Goal: Task Accomplishment & Management: Use online tool/utility

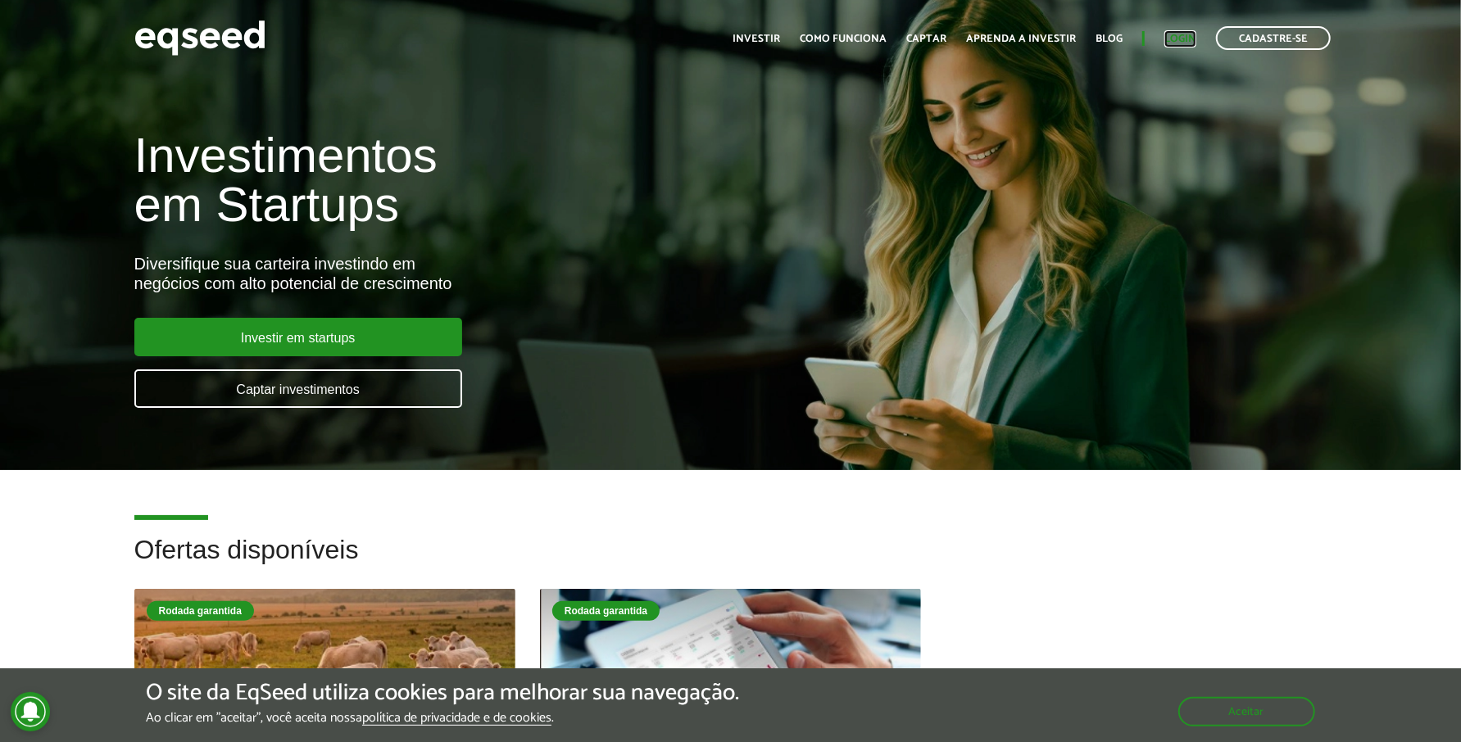
click at [1167, 37] on link "Login" at bounding box center [1180, 39] width 32 height 11
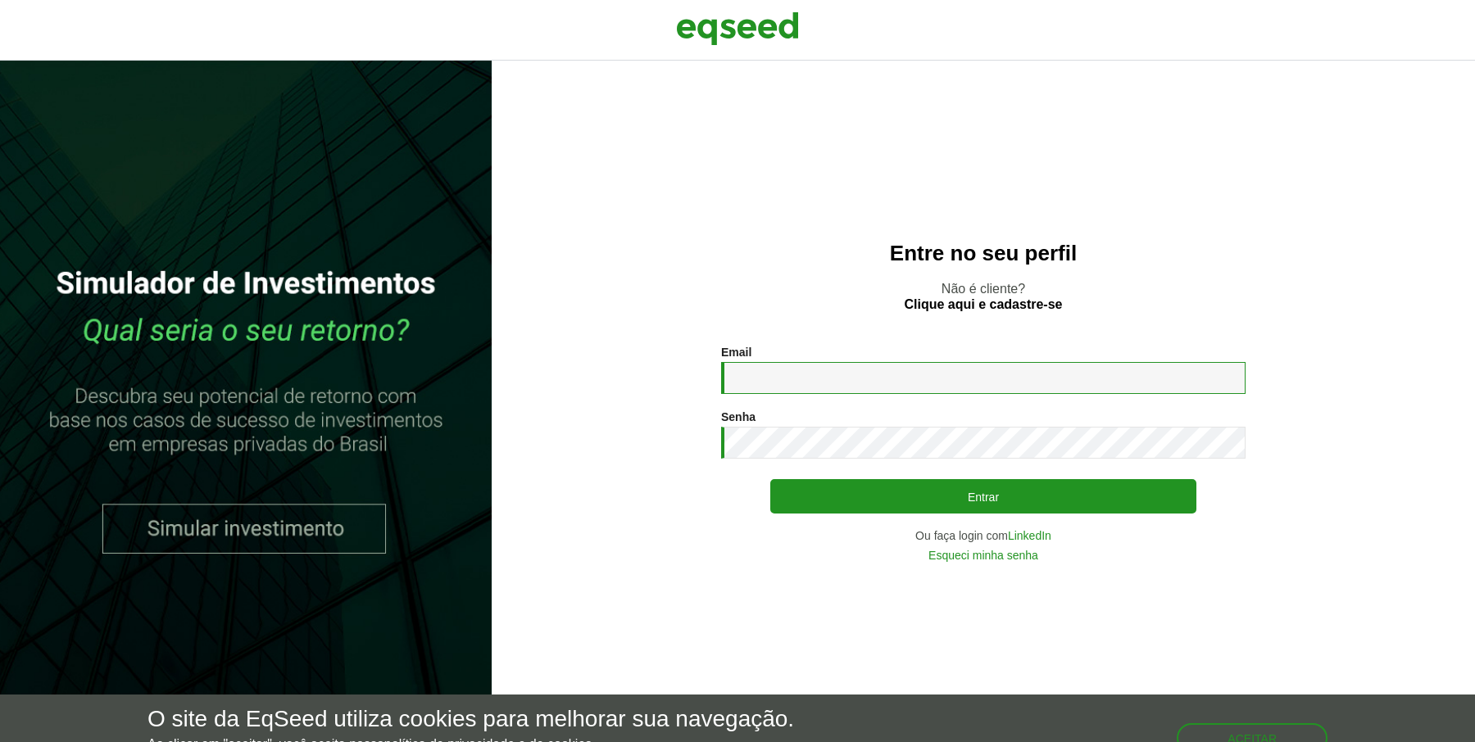
click at [865, 373] on input "Email *" at bounding box center [983, 378] width 524 height 32
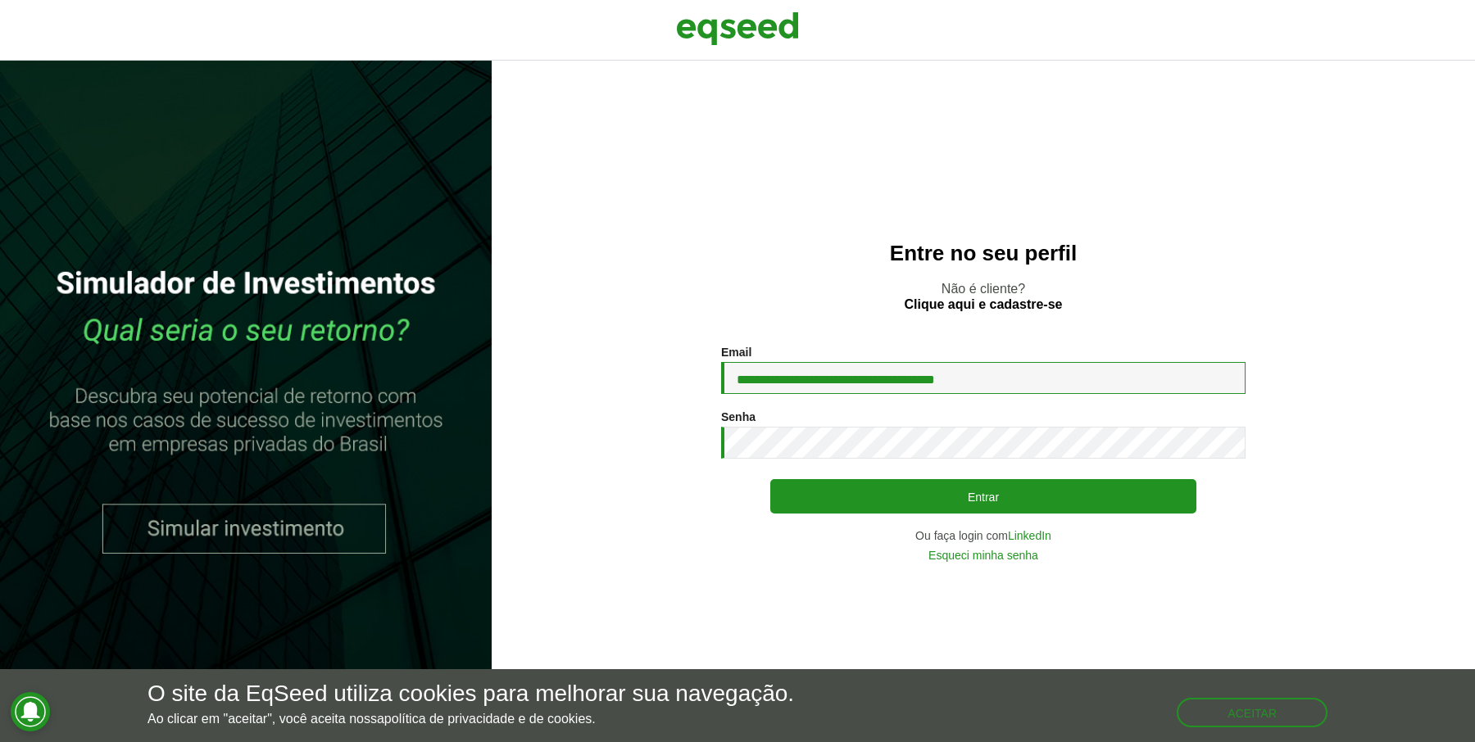
type input "**********"
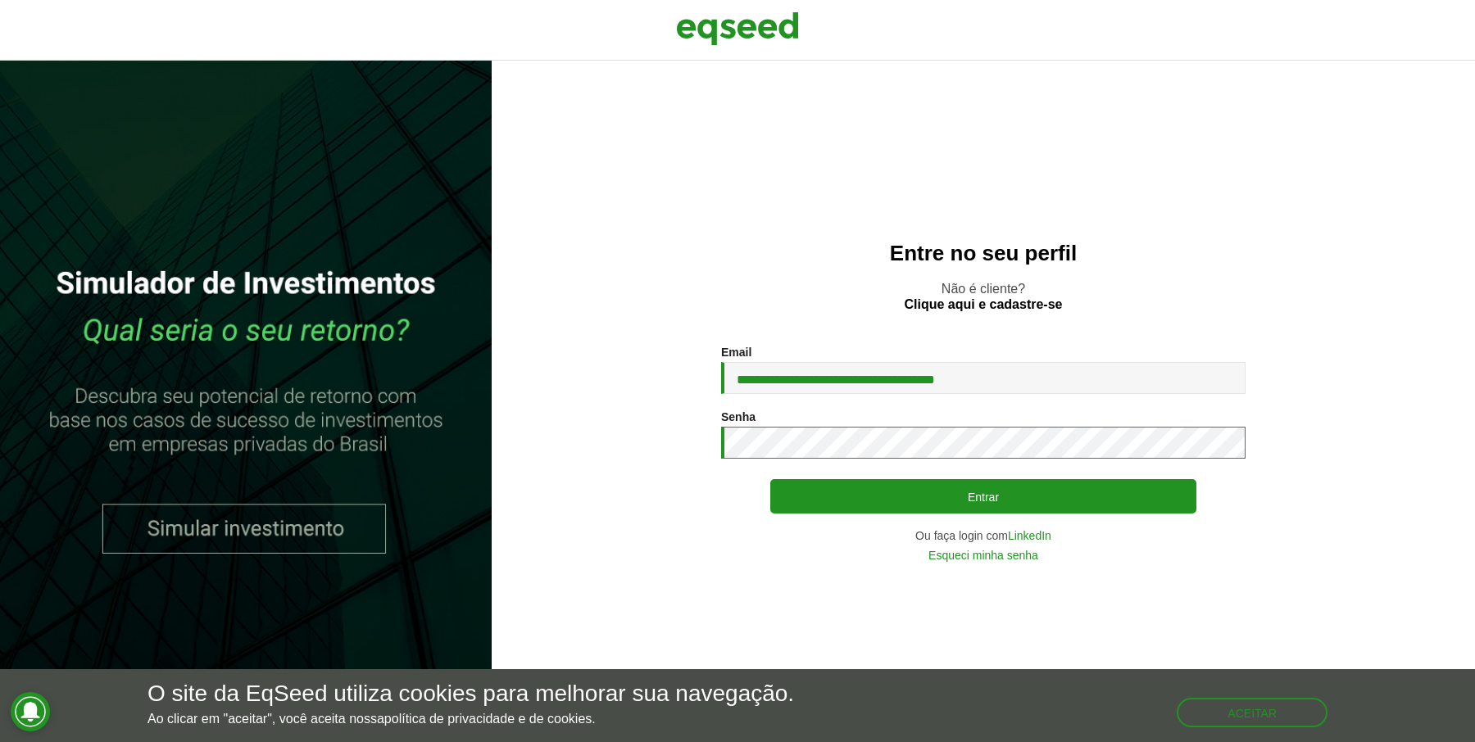
click at [770, 479] on button "Entrar" at bounding box center [983, 496] width 426 height 34
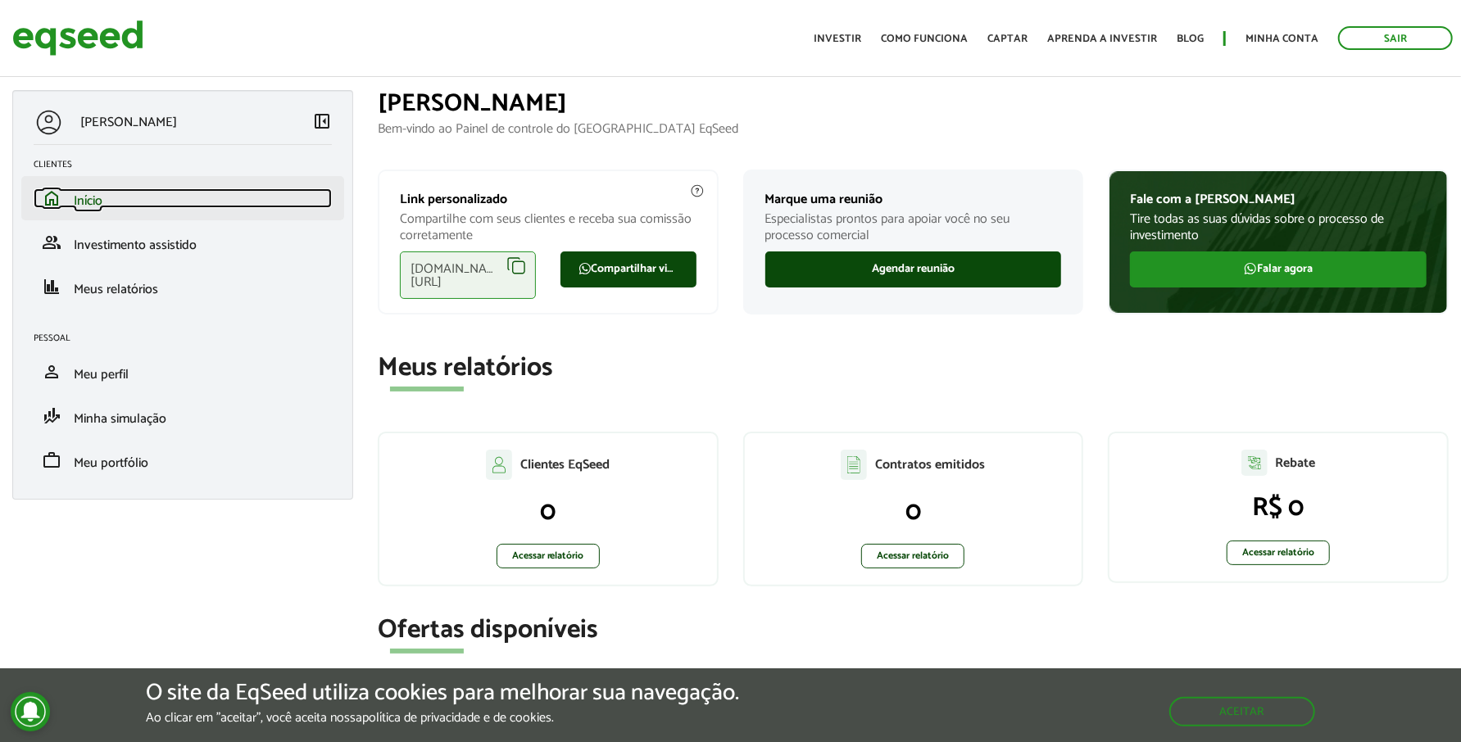
click at [85, 197] on span "Início" at bounding box center [88, 201] width 29 height 22
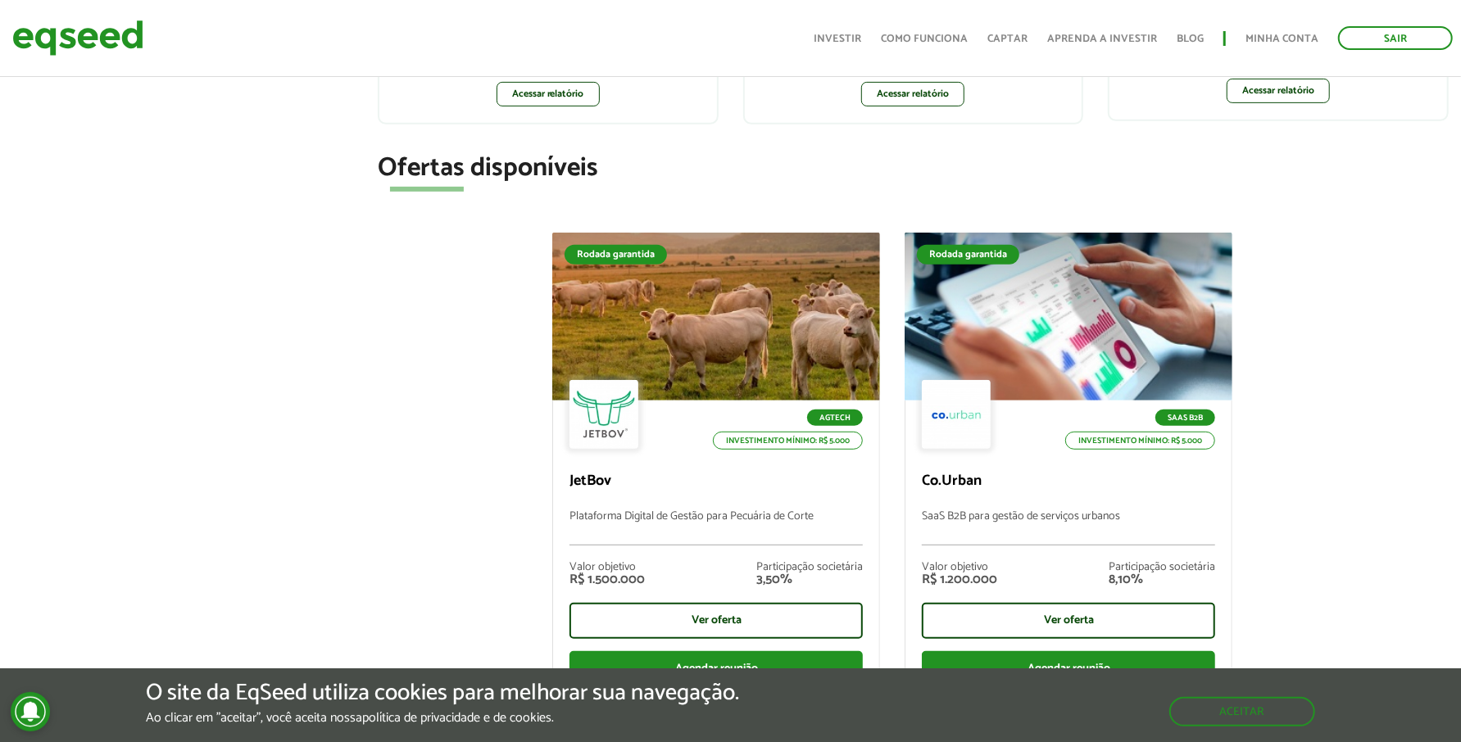
scroll to position [576, 0]
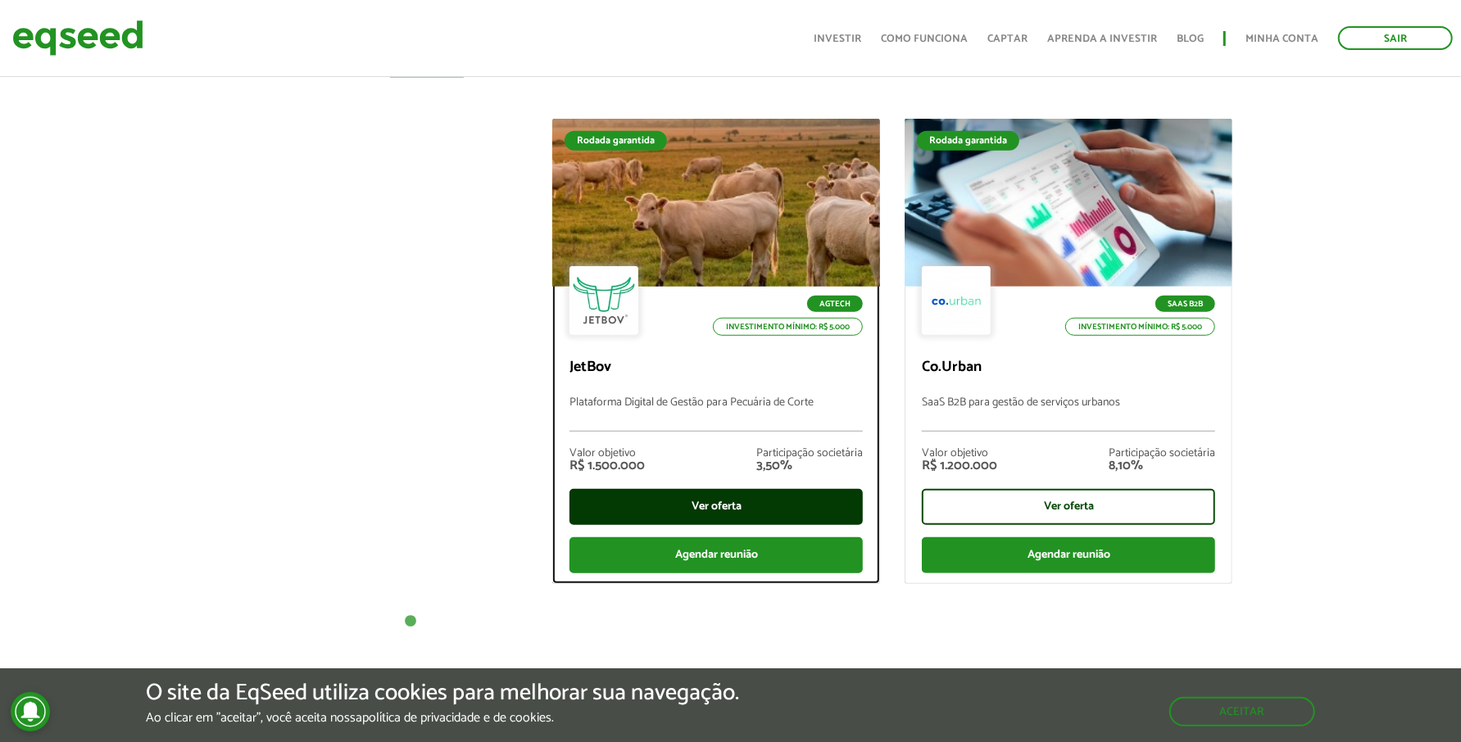
click at [767, 500] on div "Ver oferta" at bounding box center [716, 507] width 293 height 36
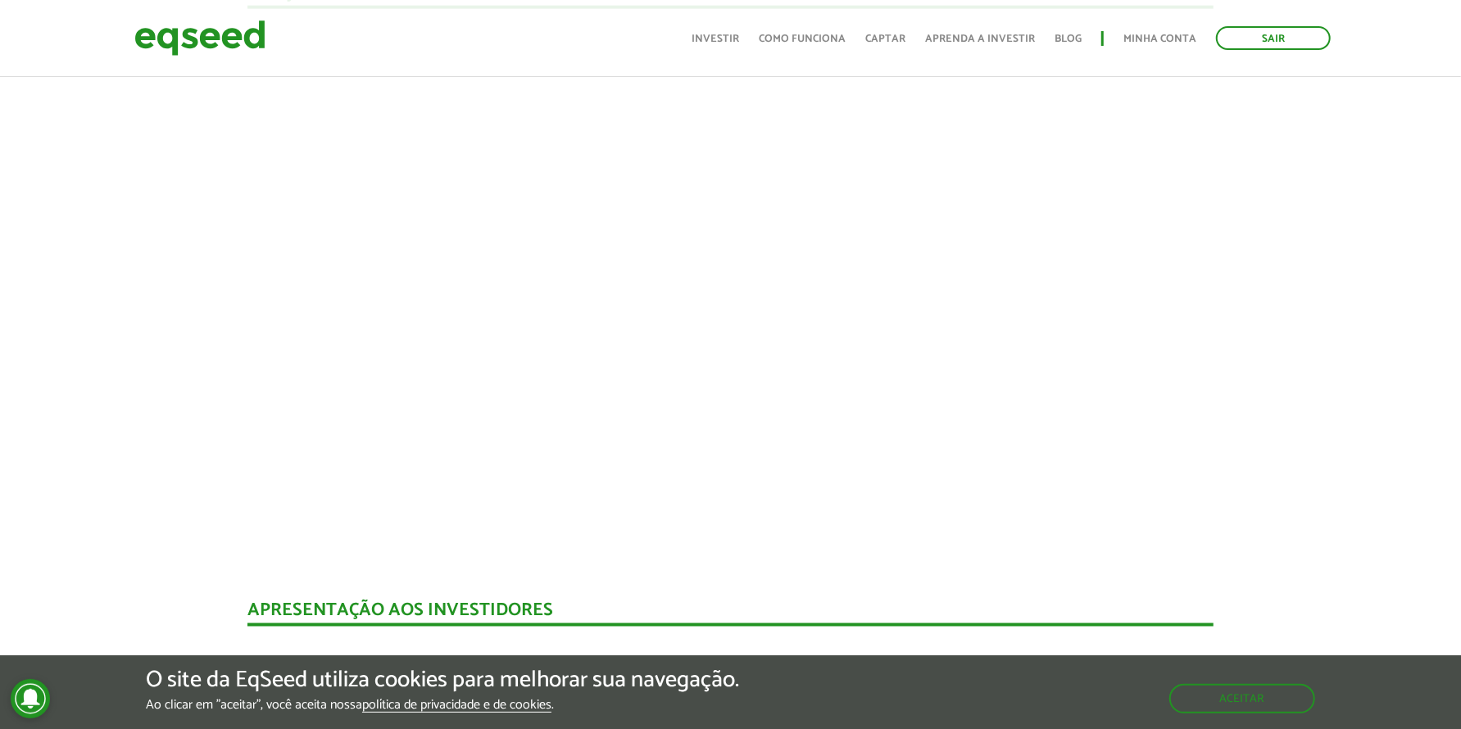
scroll to position [1385, 0]
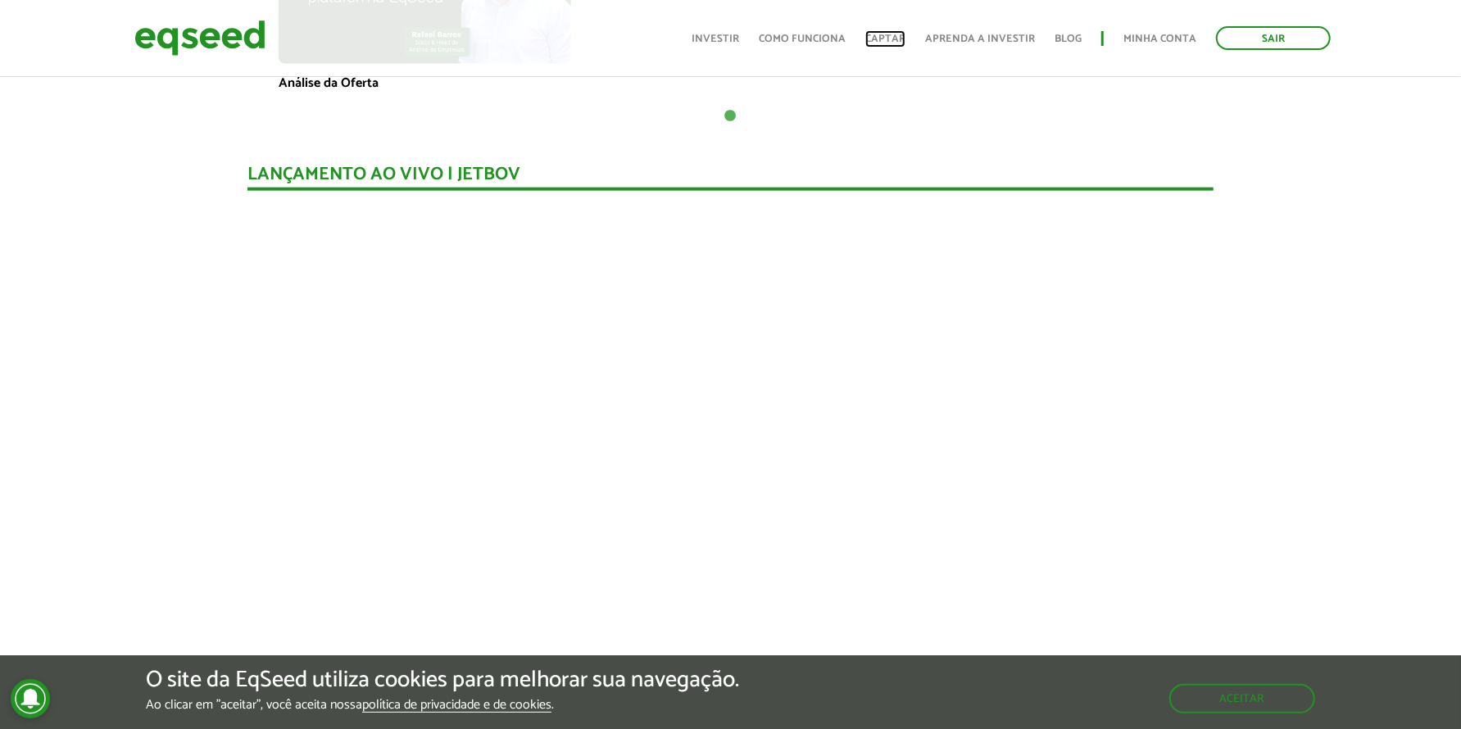
click at [904, 37] on link "Captar" at bounding box center [885, 39] width 40 height 11
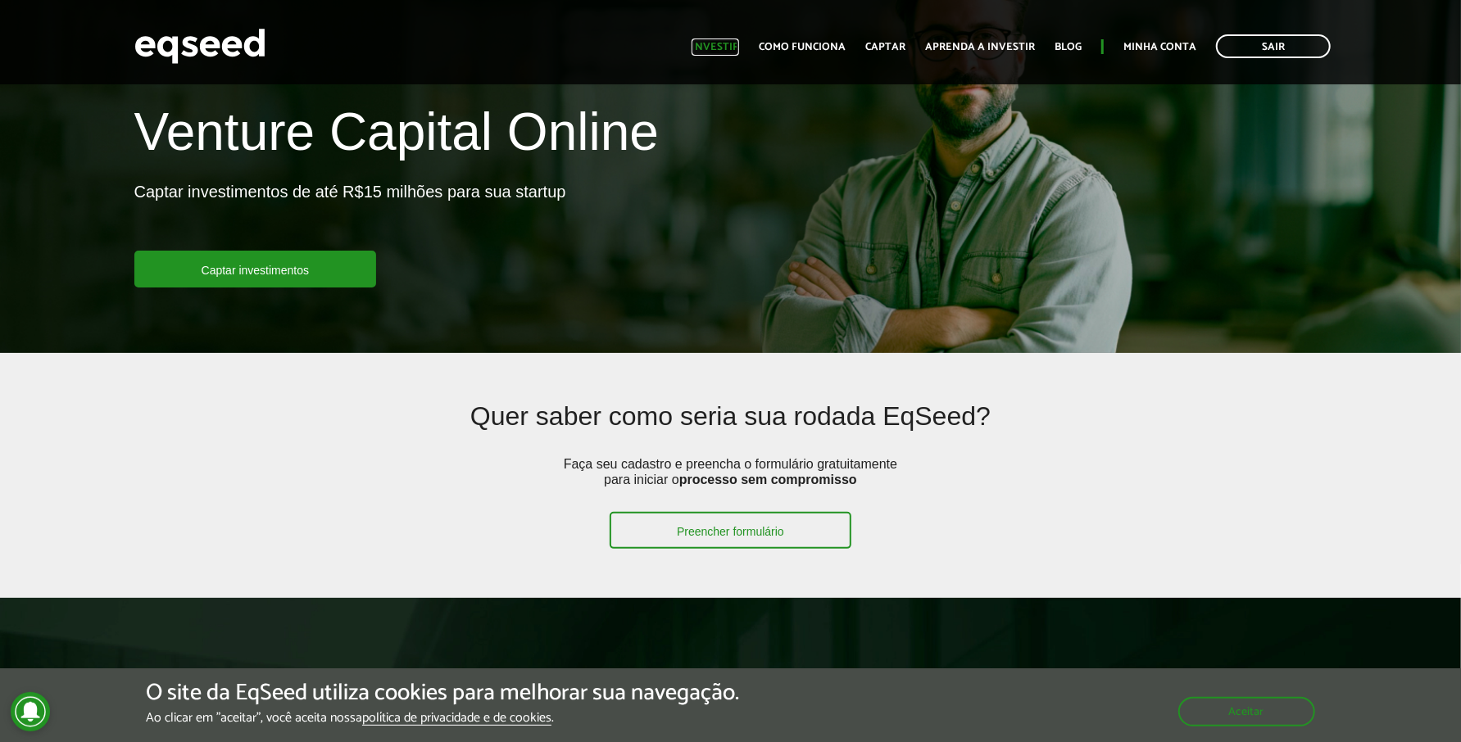
click at [736, 47] on link "Investir" at bounding box center [716, 47] width 48 height 11
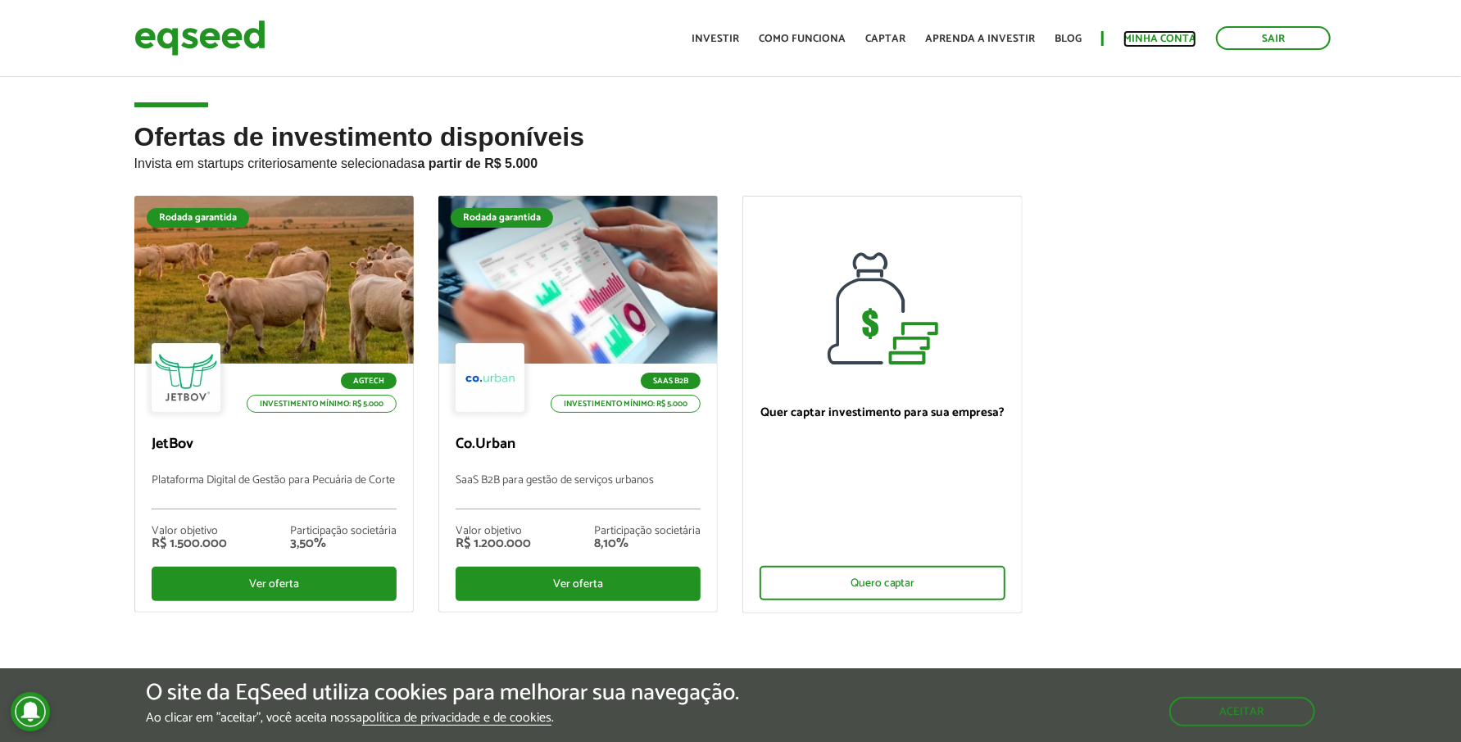
click at [1162, 38] on link "Minha conta" at bounding box center [1159, 39] width 73 height 11
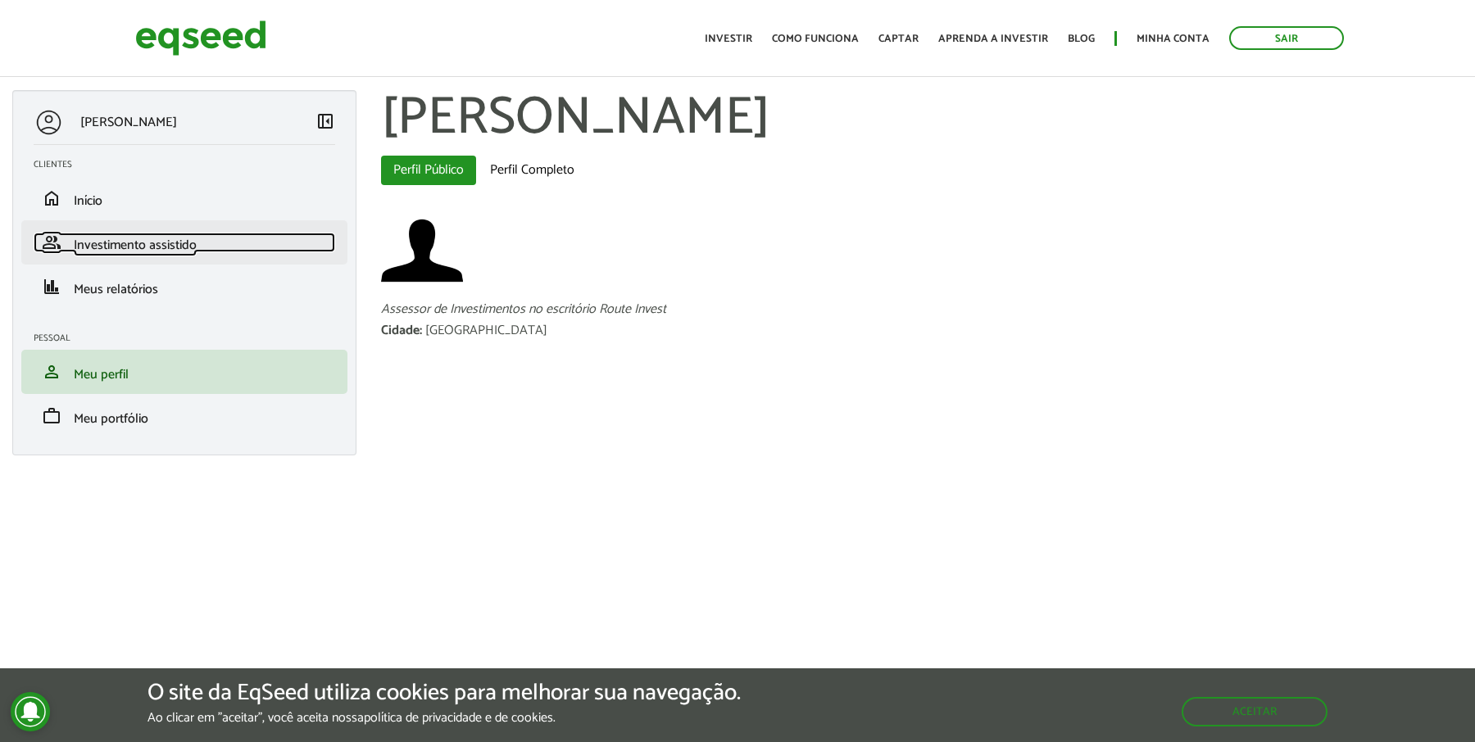
click at [93, 242] on span "Investimento assistido" at bounding box center [135, 245] width 123 height 22
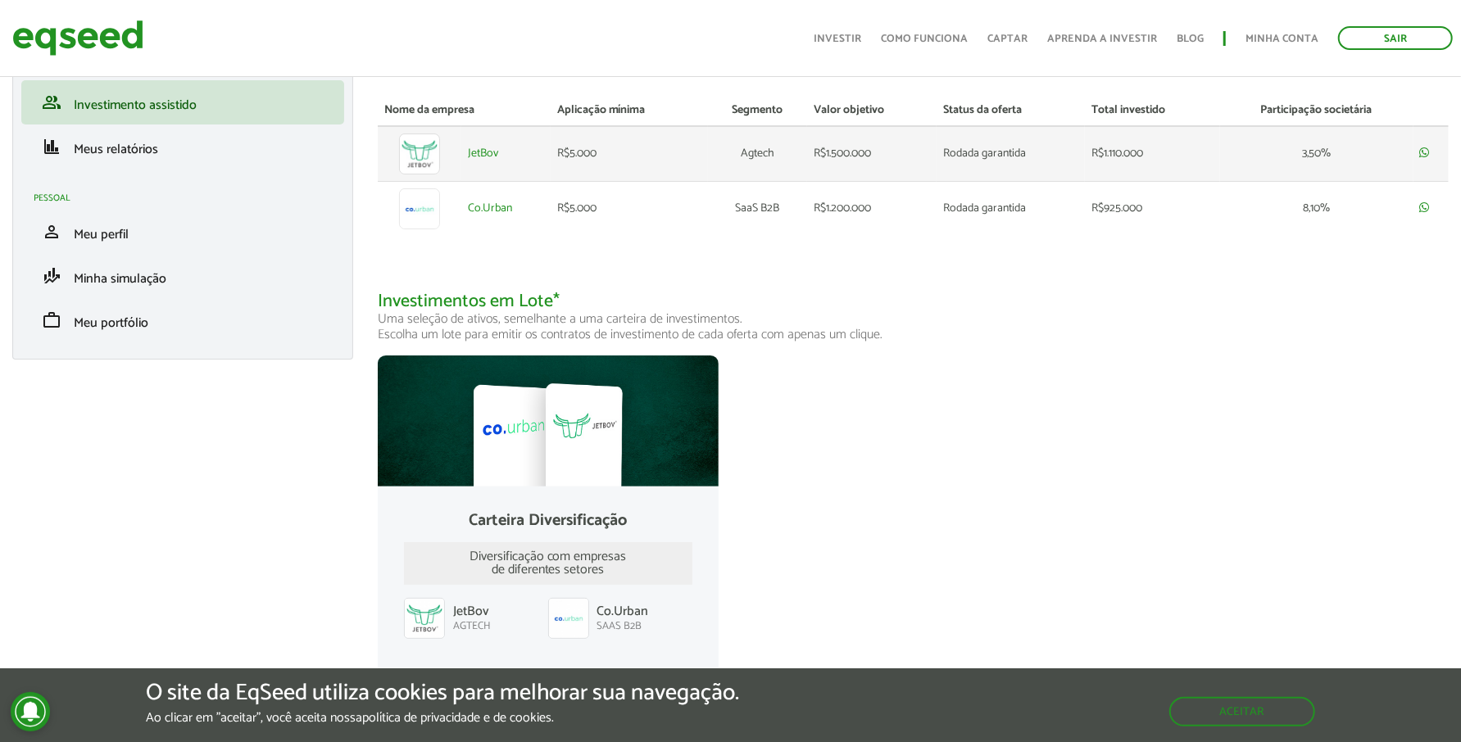
scroll to position [154, 0]
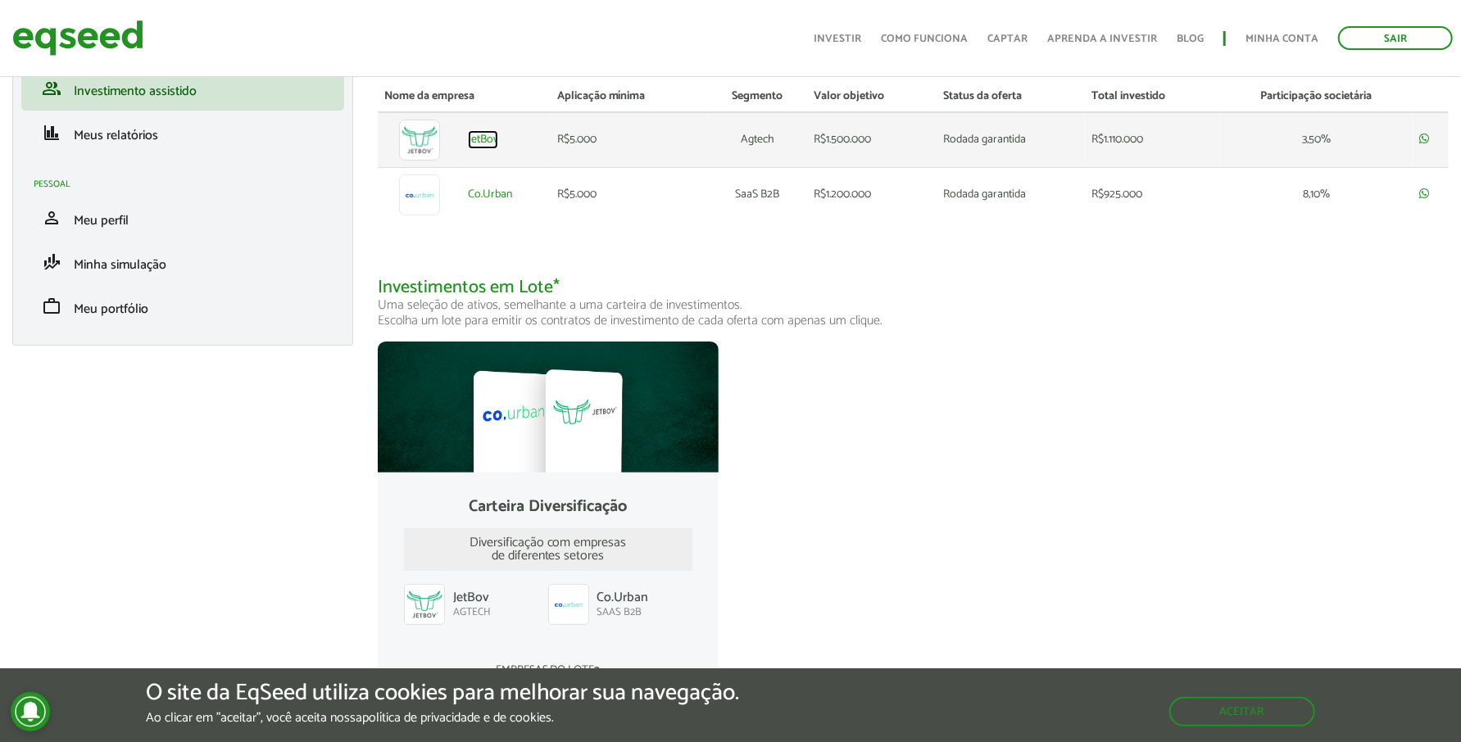
click at [481, 146] on link "JetBov" at bounding box center [483, 139] width 30 height 11
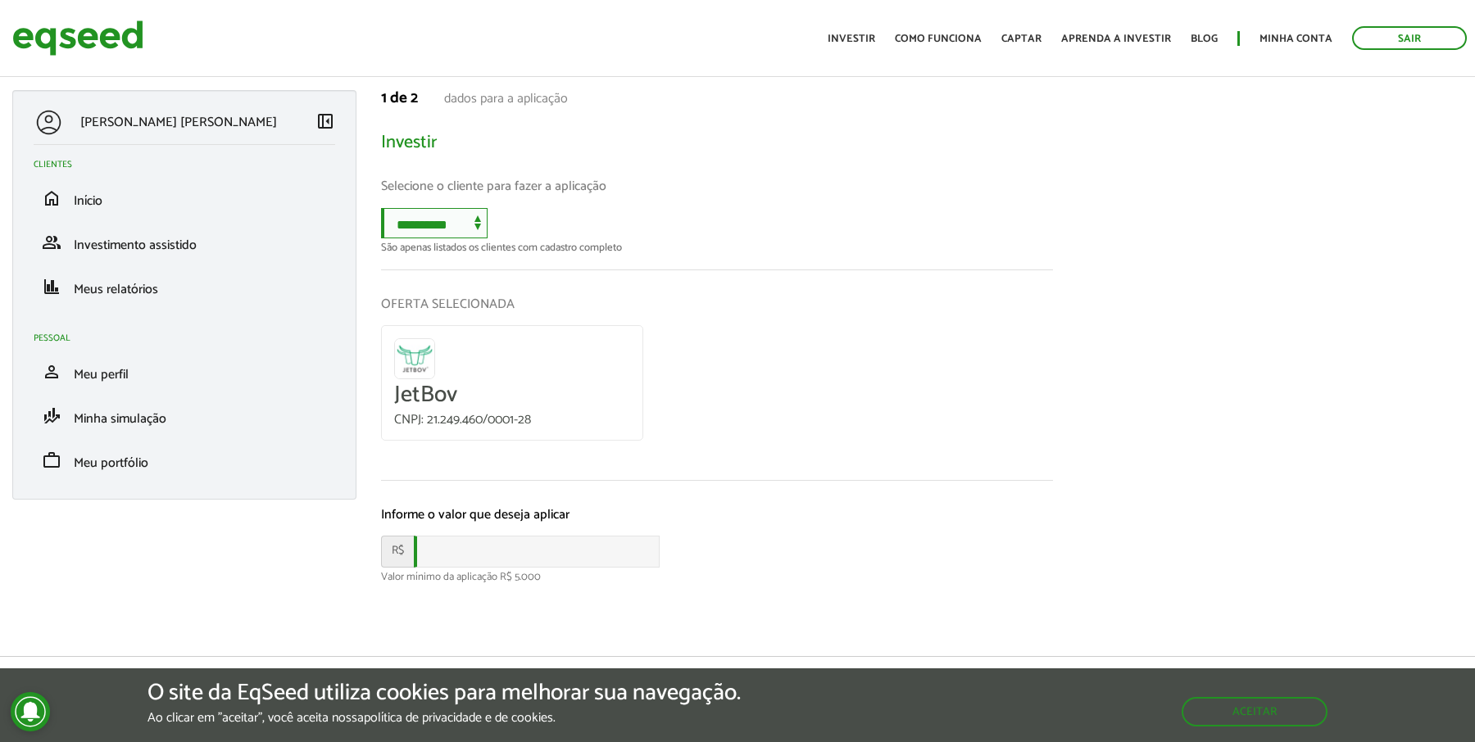
click at [471, 223] on select "**********" at bounding box center [434, 223] width 107 height 30
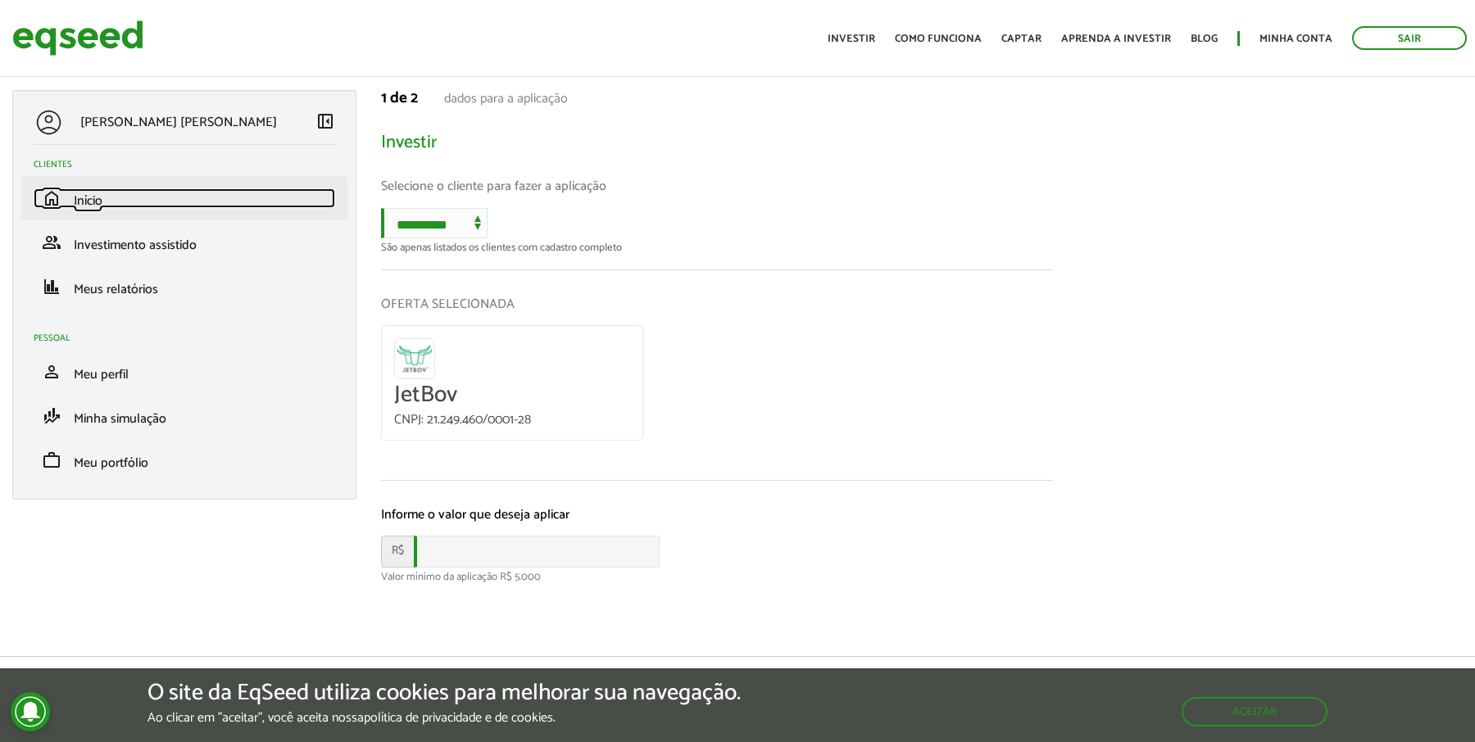
click at [84, 195] on span "Início" at bounding box center [88, 201] width 29 height 22
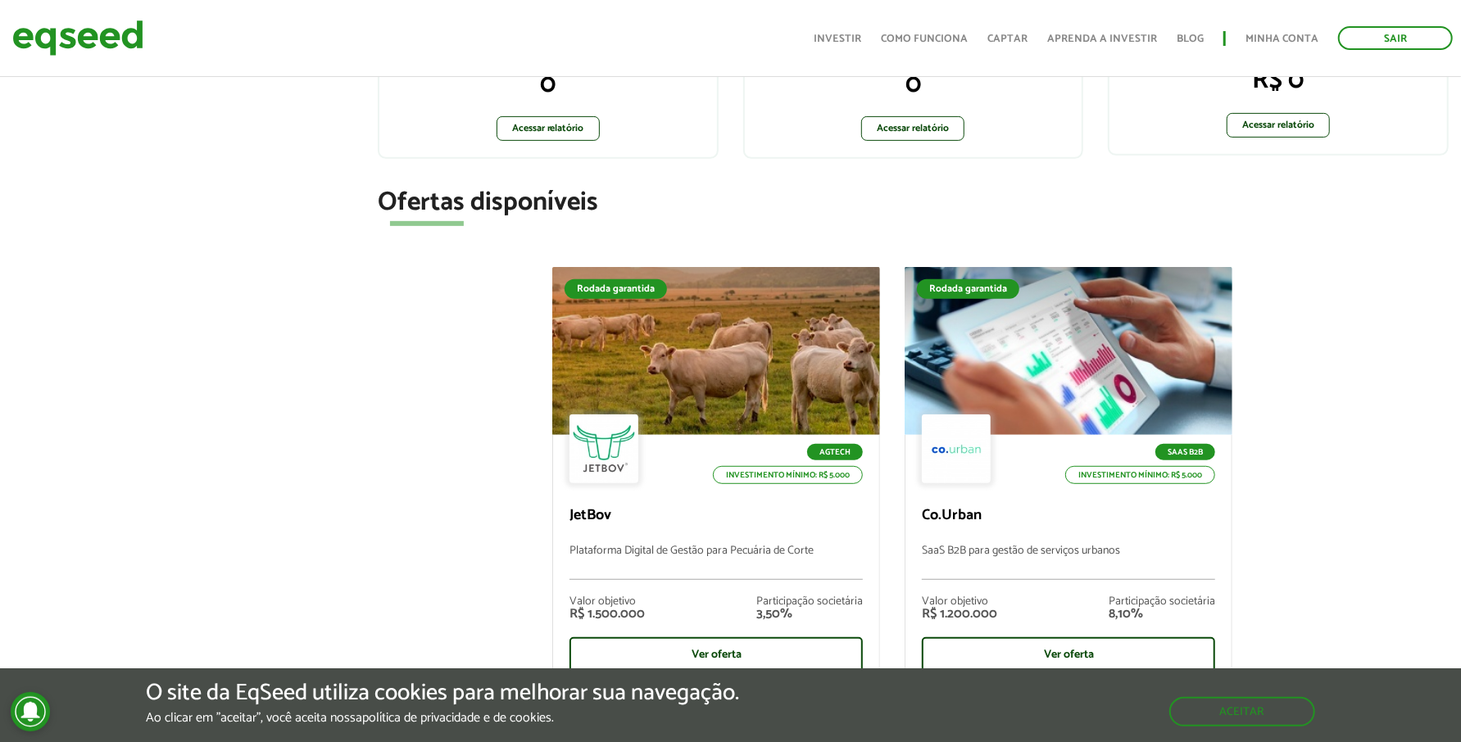
scroll to position [576, 0]
